Goal: Information Seeking & Learning: Learn about a topic

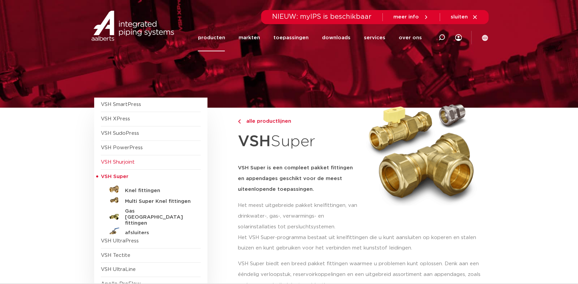
scroll to position [30, 0]
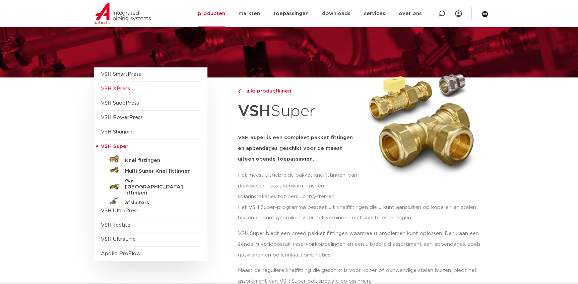
click at [127, 91] on span "VSH XPress" at bounding box center [151, 89] width 100 height 14
click at [122, 87] on span "VSH XPress" at bounding box center [115, 88] width 29 height 5
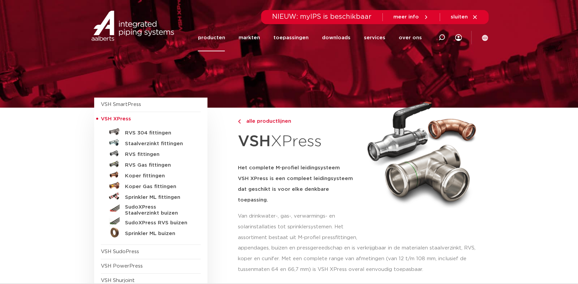
click at [431, 39] on div at bounding box center [441, 37] width 27 height 27
click at [437, 39] on input "Zoeken" at bounding box center [344, 36] width 211 height 13
type input "flexibele"
click button "Zoeken" at bounding box center [0, 0] width 0 height 0
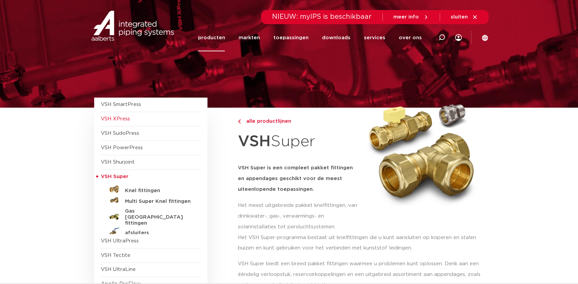
click at [127, 119] on span "VSH XPress" at bounding box center [115, 118] width 29 height 5
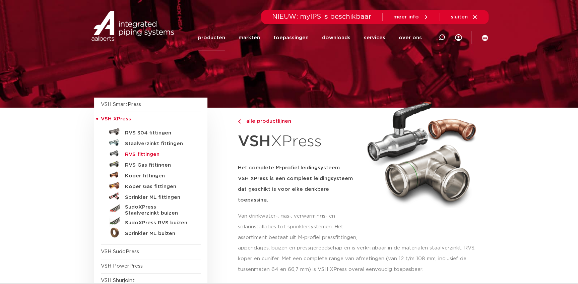
click at [145, 153] on h5 "RVS fittingen" at bounding box center [158, 154] width 66 height 6
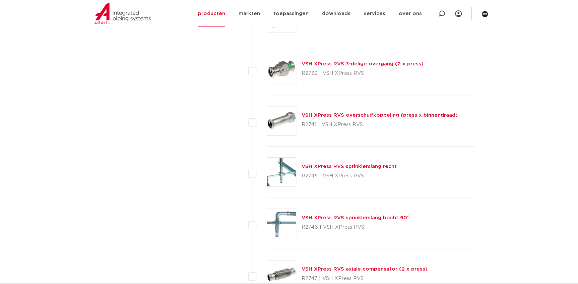
scroll to position [1648, 0]
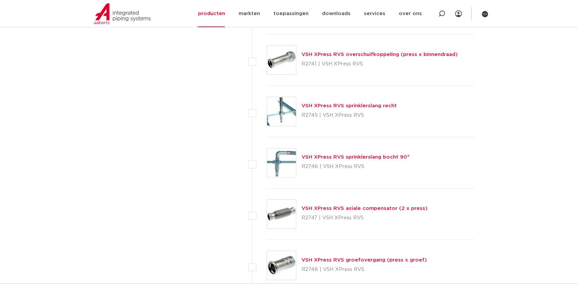
click at [328, 104] on link "VSH XPress RVS sprinklerslang recht" at bounding box center [348, 105] width 95 height 5
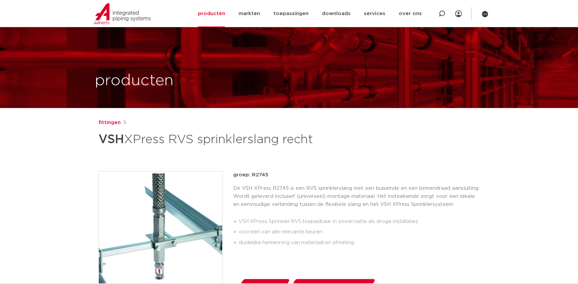
scroll to position [61, 0]
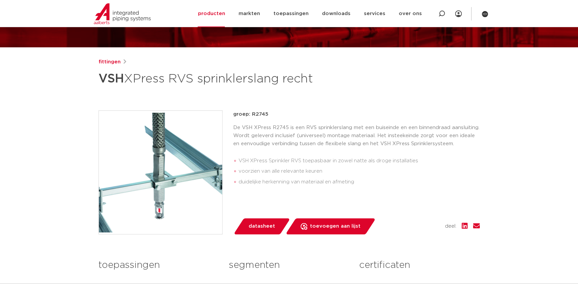
click at [267, 222] on span "datasheet" at bounding box center [262, 226] width 26 height 11
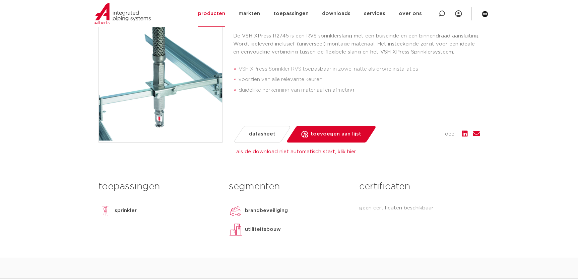
scroll to position [183, 0]
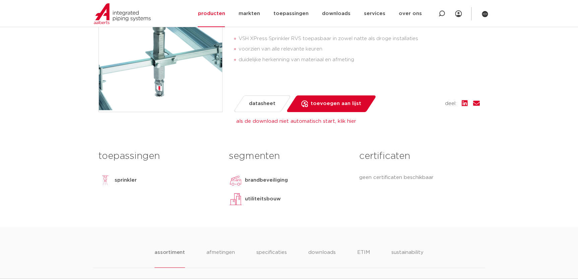
click at [302, 143] on div "fittingen VSH XPress RVS sprinklerslang recht groep: R2745 VSH XPress Sprinkler…" at bounding box center [289, 81] width 392 height 291
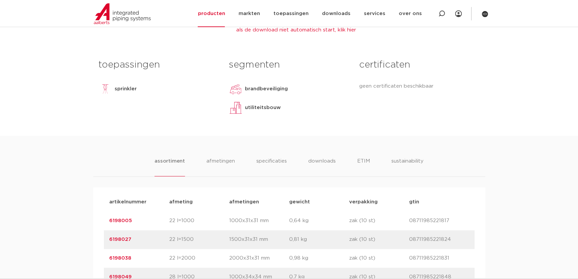
scroll to position [335, 0]
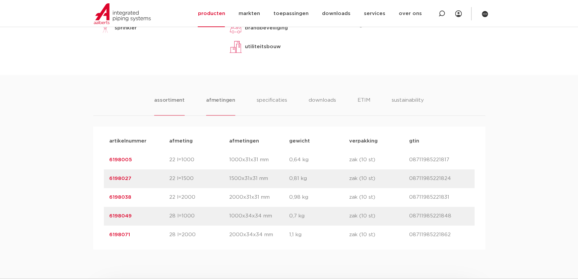
click at [222, 97] on li "afmetingen" at bounding box center [220, 105] width 29 height 19
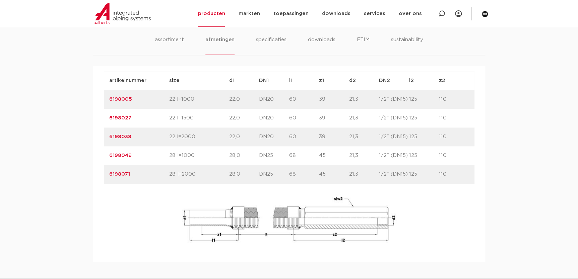
scroll to position [456, 0]
